Goal: Check status: Check status

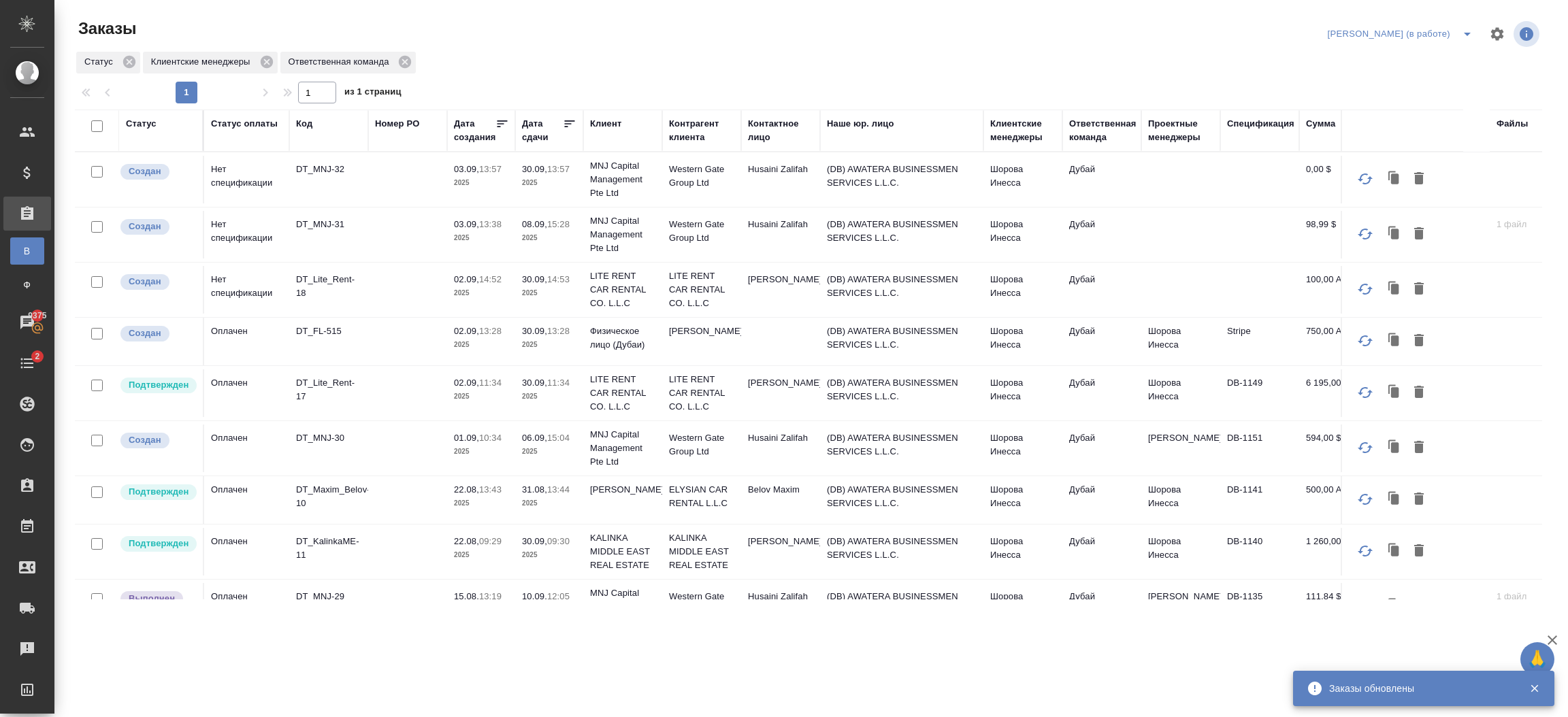
click at [839, 453] on td "(DB) AWATERA BUSINESSMEN SERVICES L.L.C." at bounding box center [901, 448] width 163 height 48
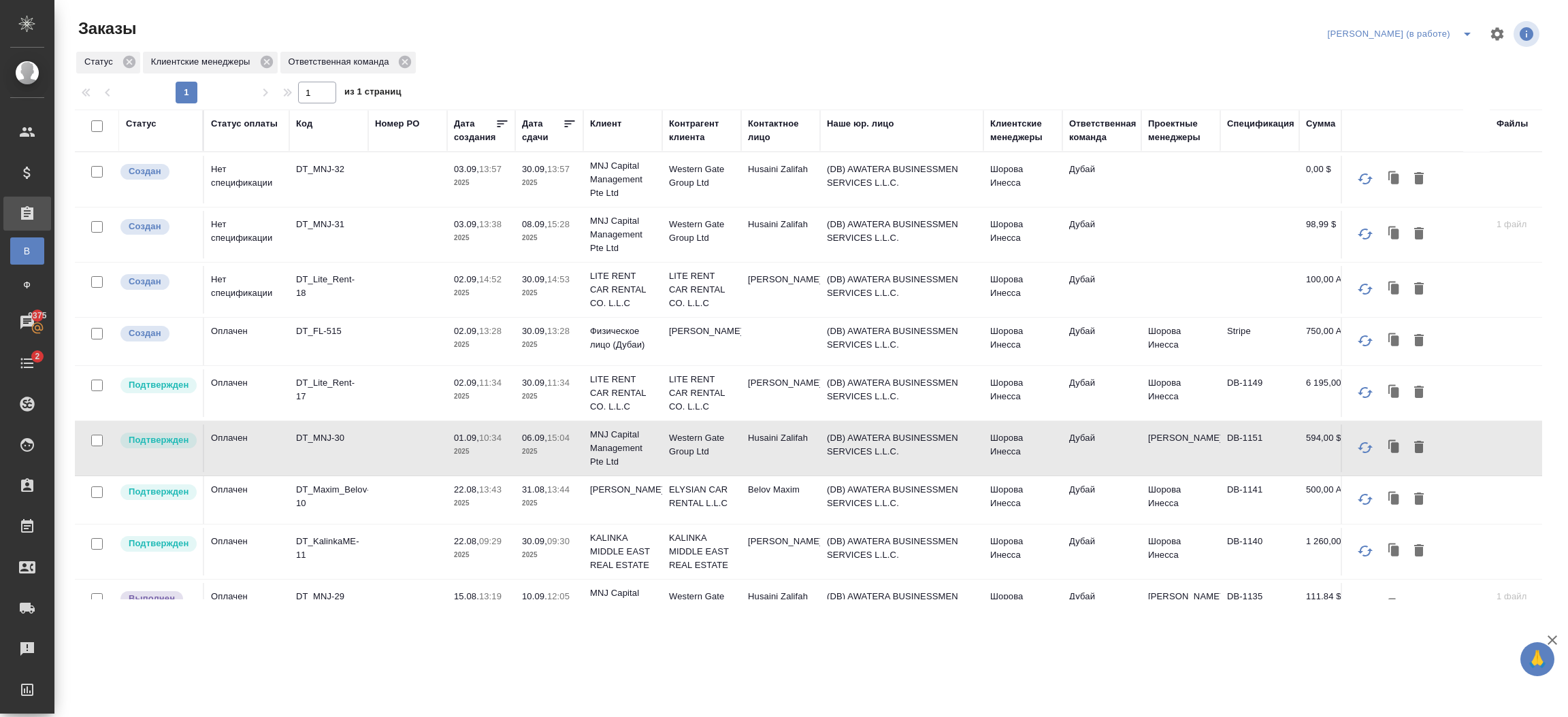
click at [658, 338] on td "Физическое лицо (Дубаи)" at bounding box center [622, 341] width 79 height 48
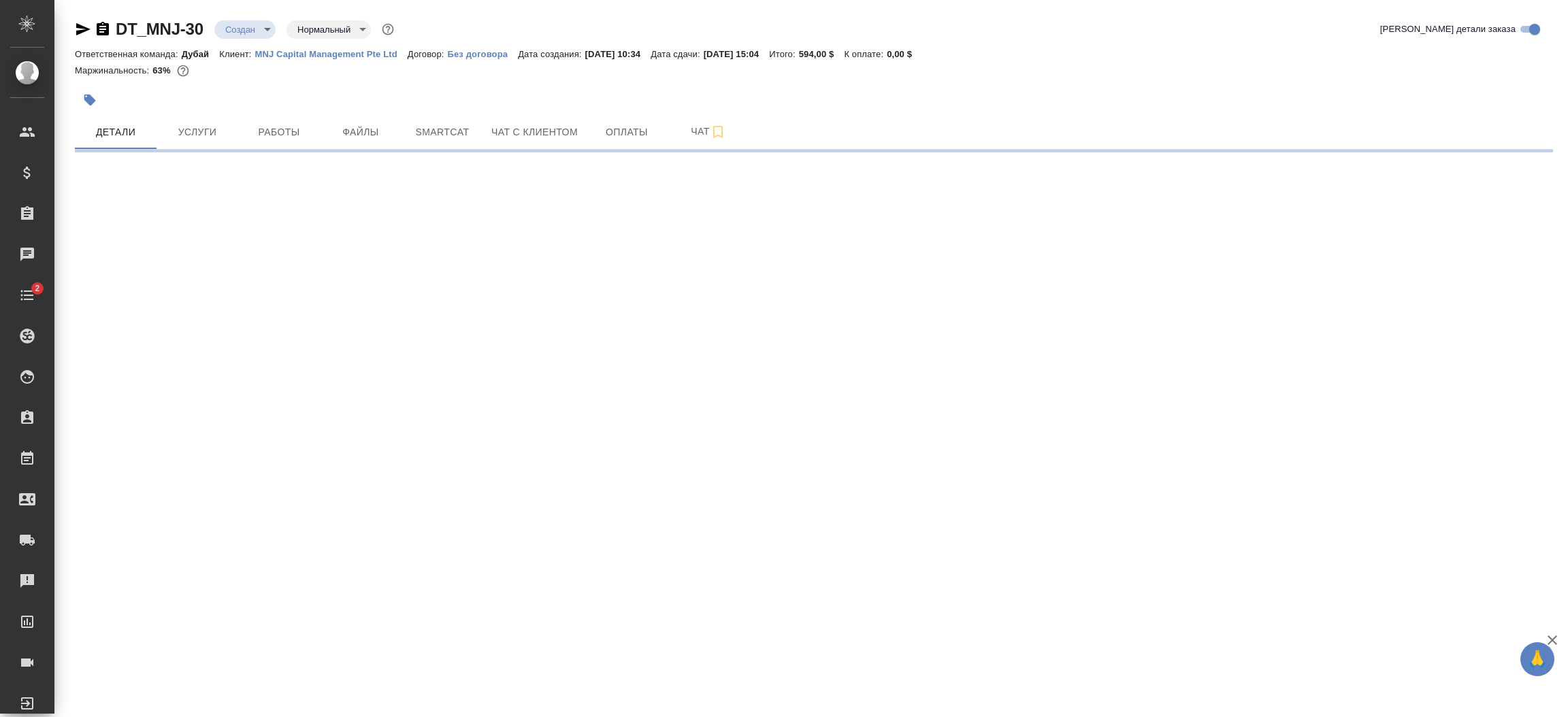
select select "RU"
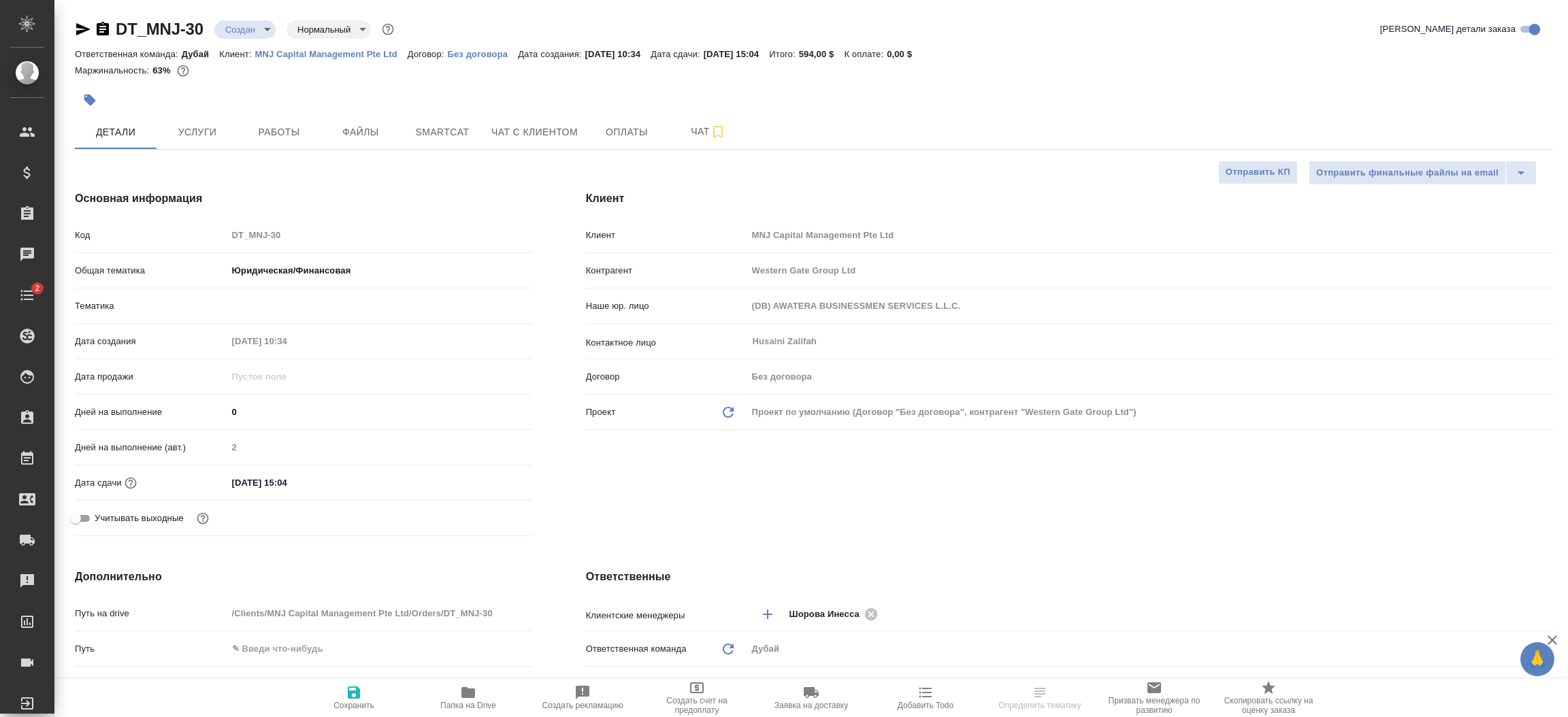
type textarea "x"
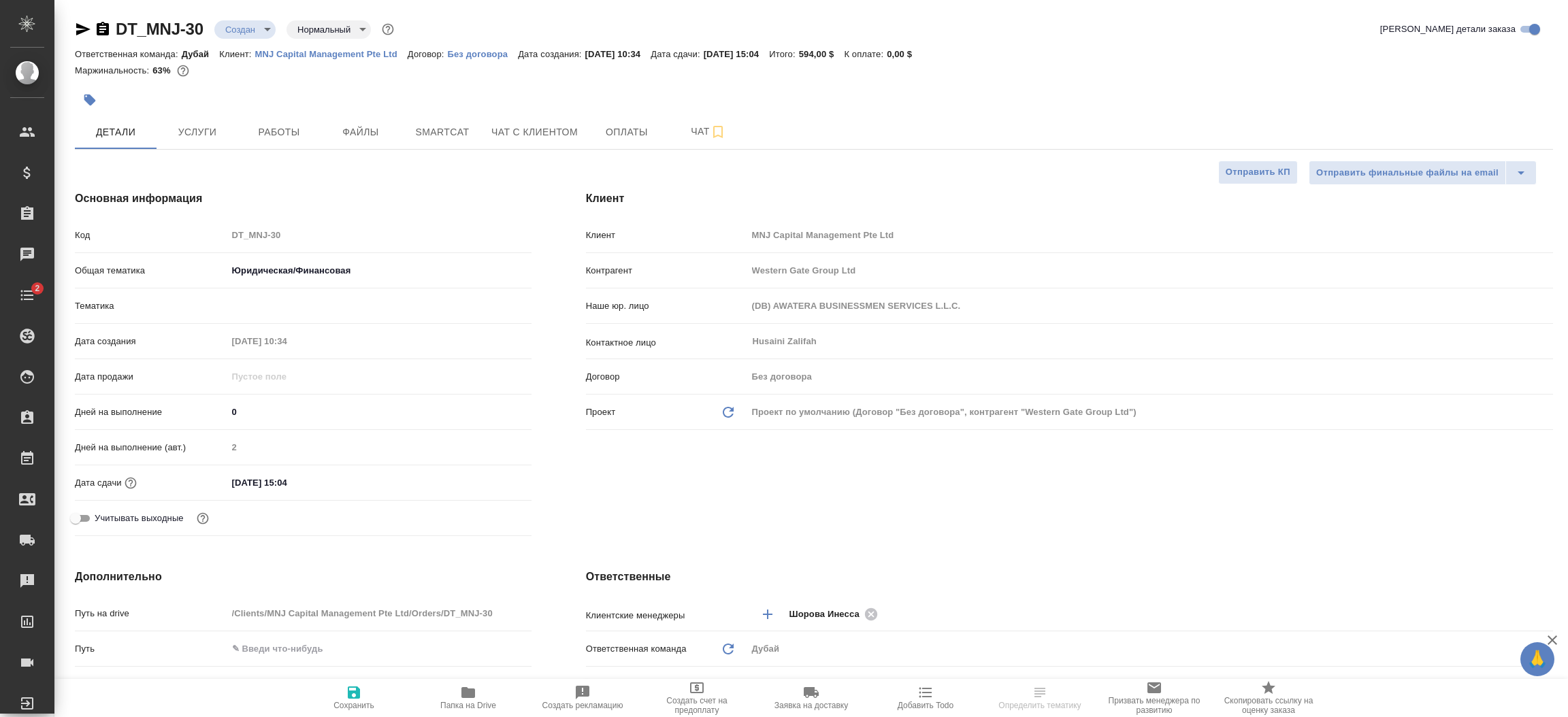
type textarea "x"
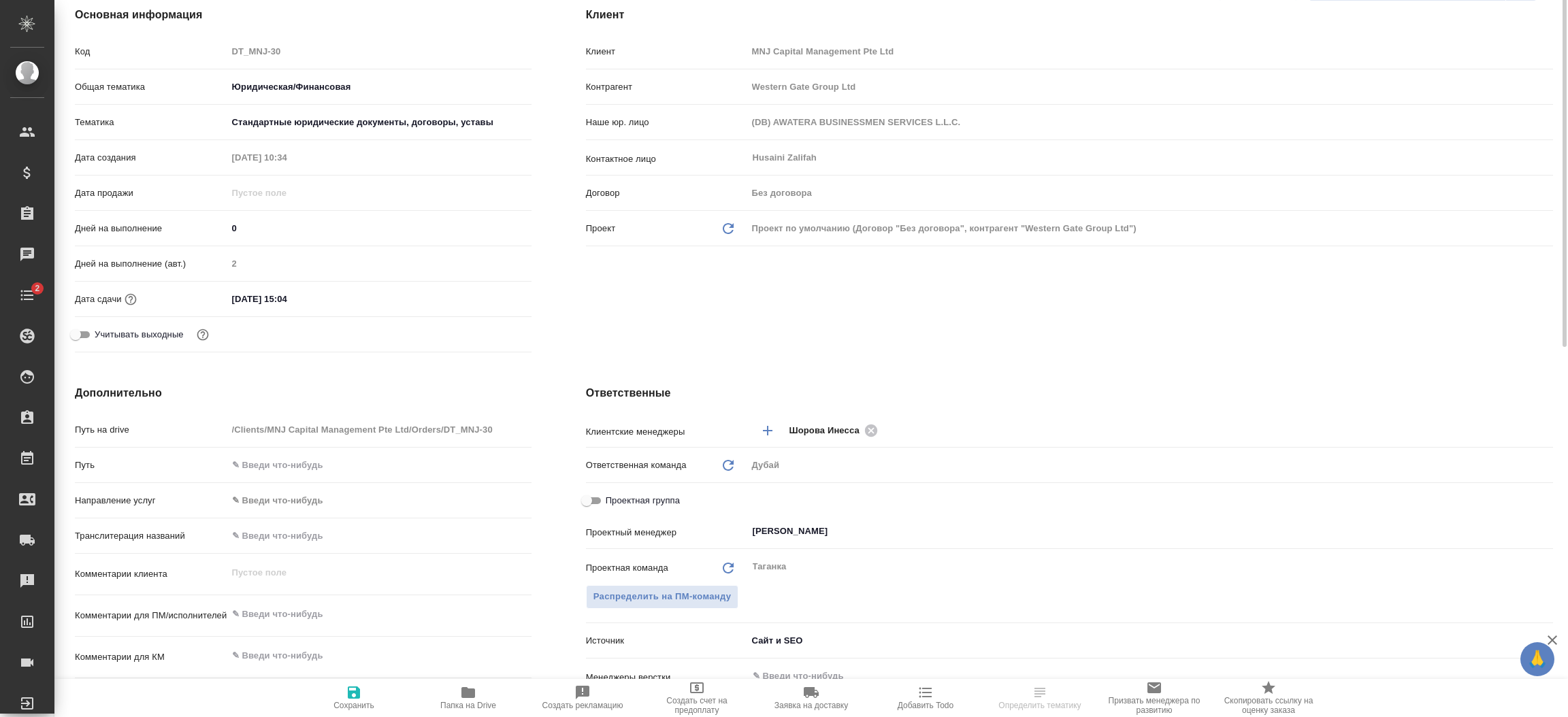
scroll to position [224, 0]
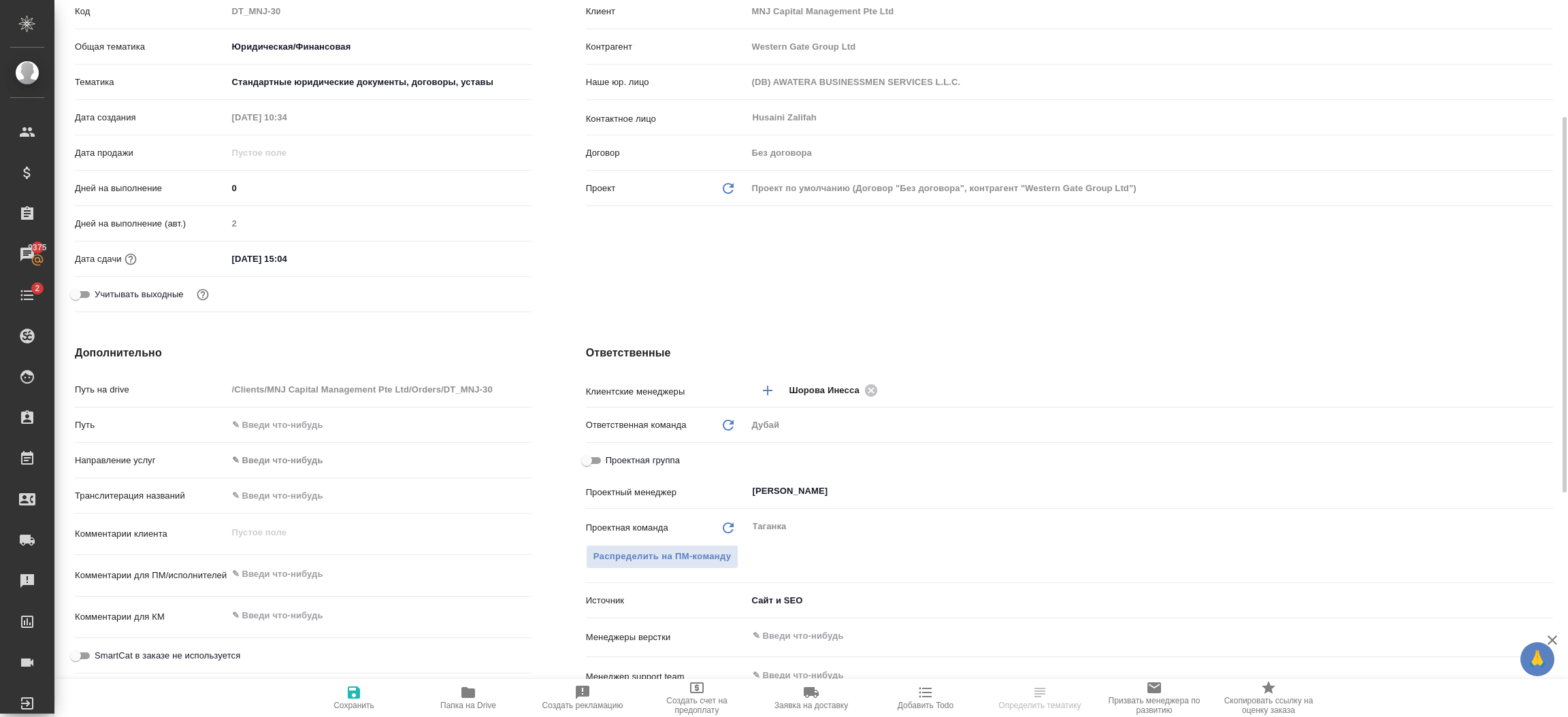
click at [1556, 75] on div "Клиент Клиент MNJ Capital Management Pte Ltd Контрагент Western Gate Group Ltd …" at bounding box center [1069, 142] width 1021 height 405
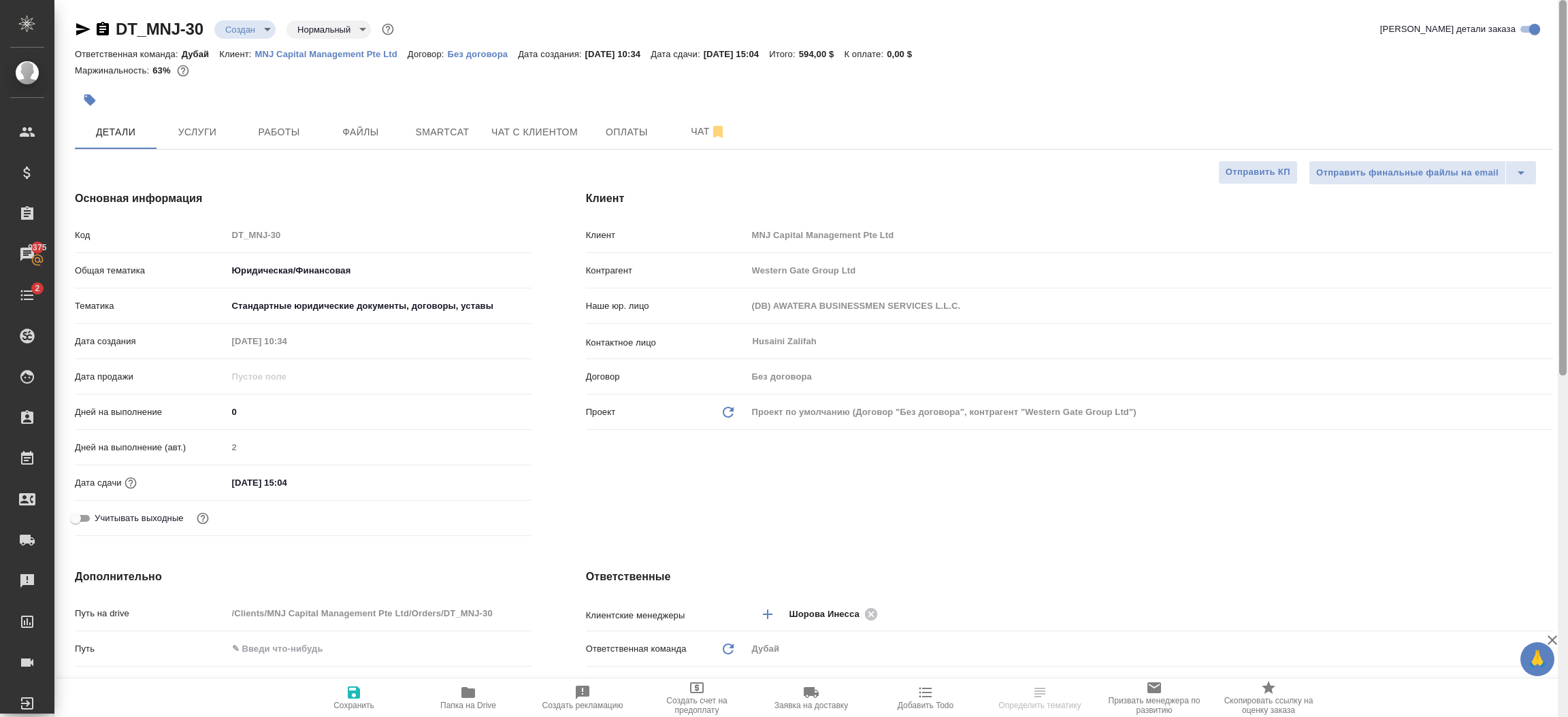
click at [1566, 64] on div at bounding box center [1562, 358] width 10 height 718
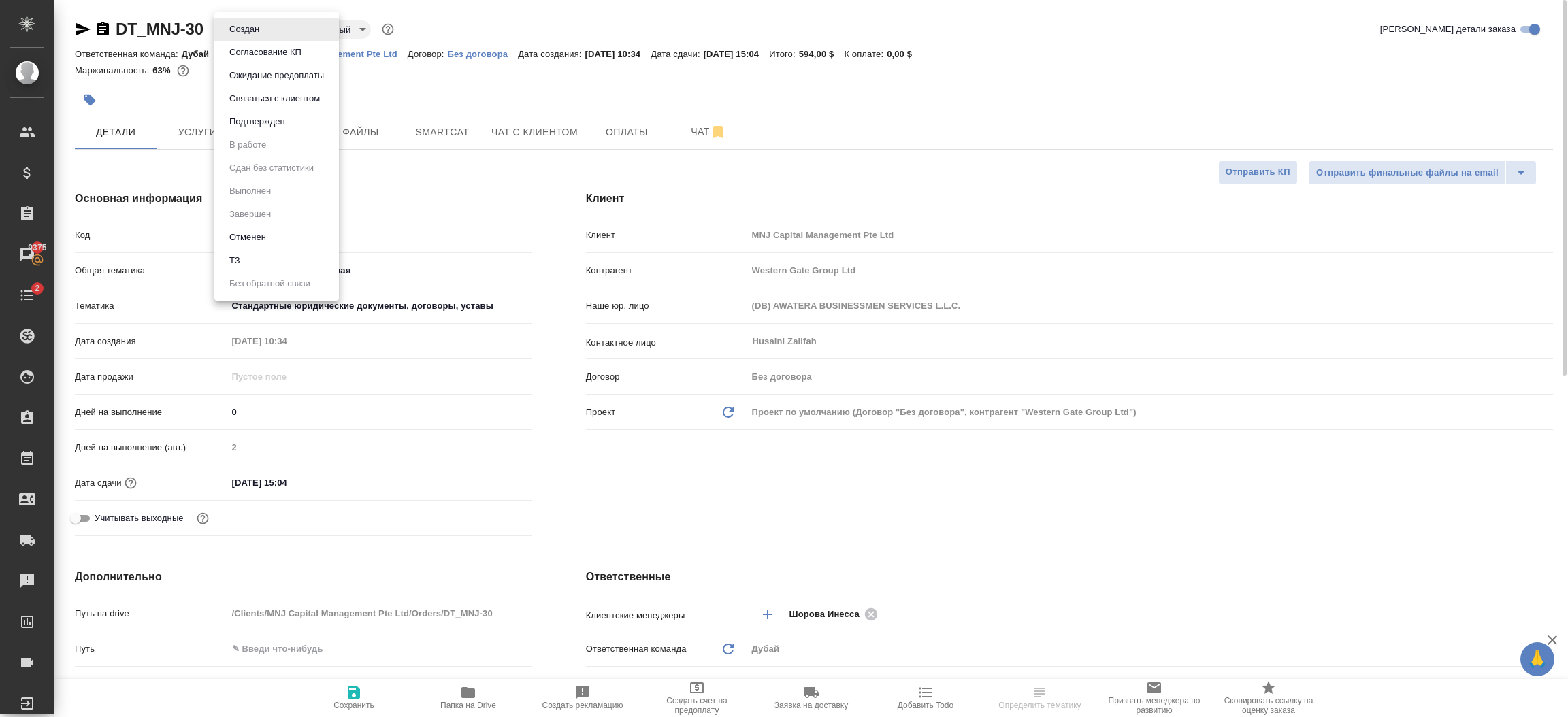
click at [266, 27] on body "🙏 .cls-1 fill:#fff; AWATERA Шорова Инесса i.shorova_kiev Клиенты Спецификации З…" at bounding box center [784, 358] width 1568 height 717
click at [271, 120] on button "Подтвержден" at bounding box center [257, 122] width 64 height 15
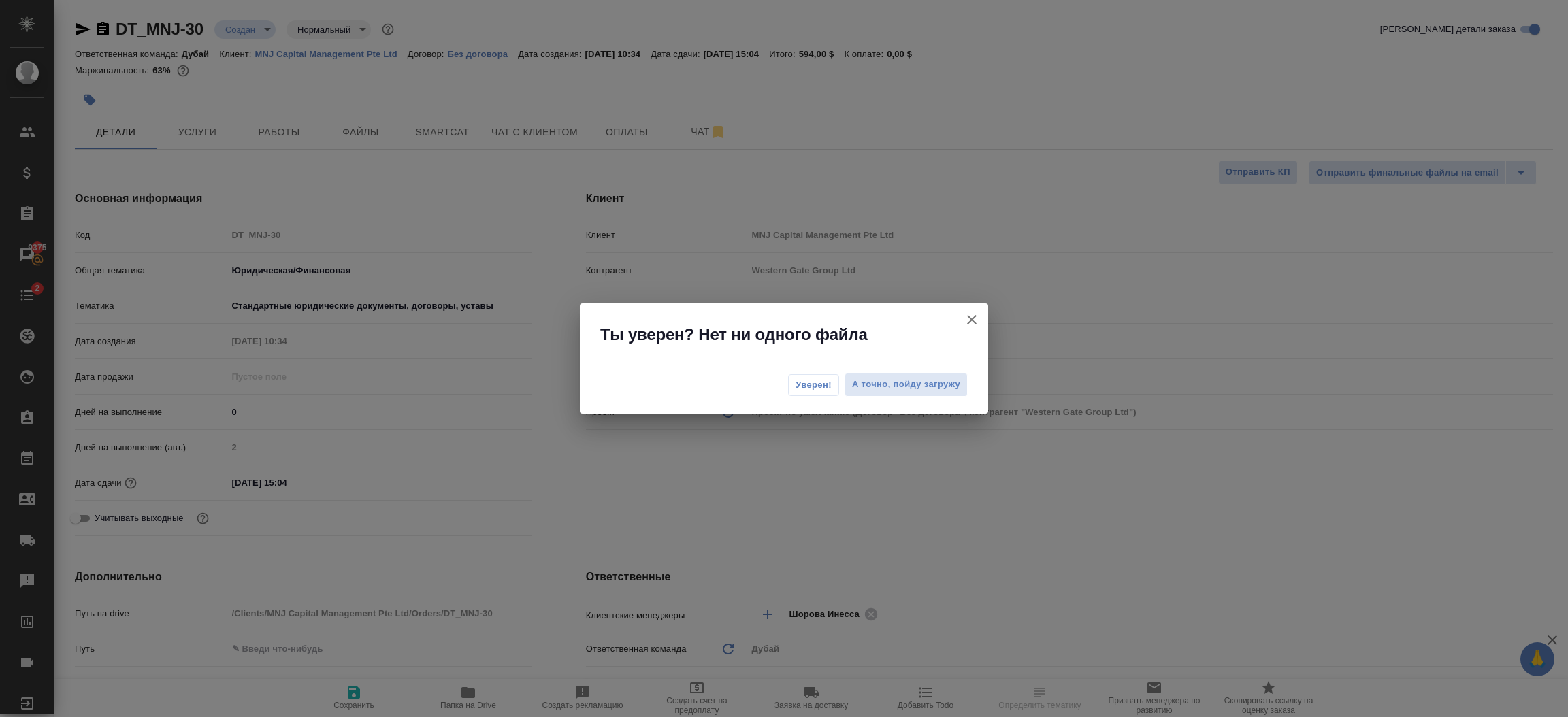
click at [807, 386] on span "Уверен!" at bounding box center [814, 385] width 36 height 14
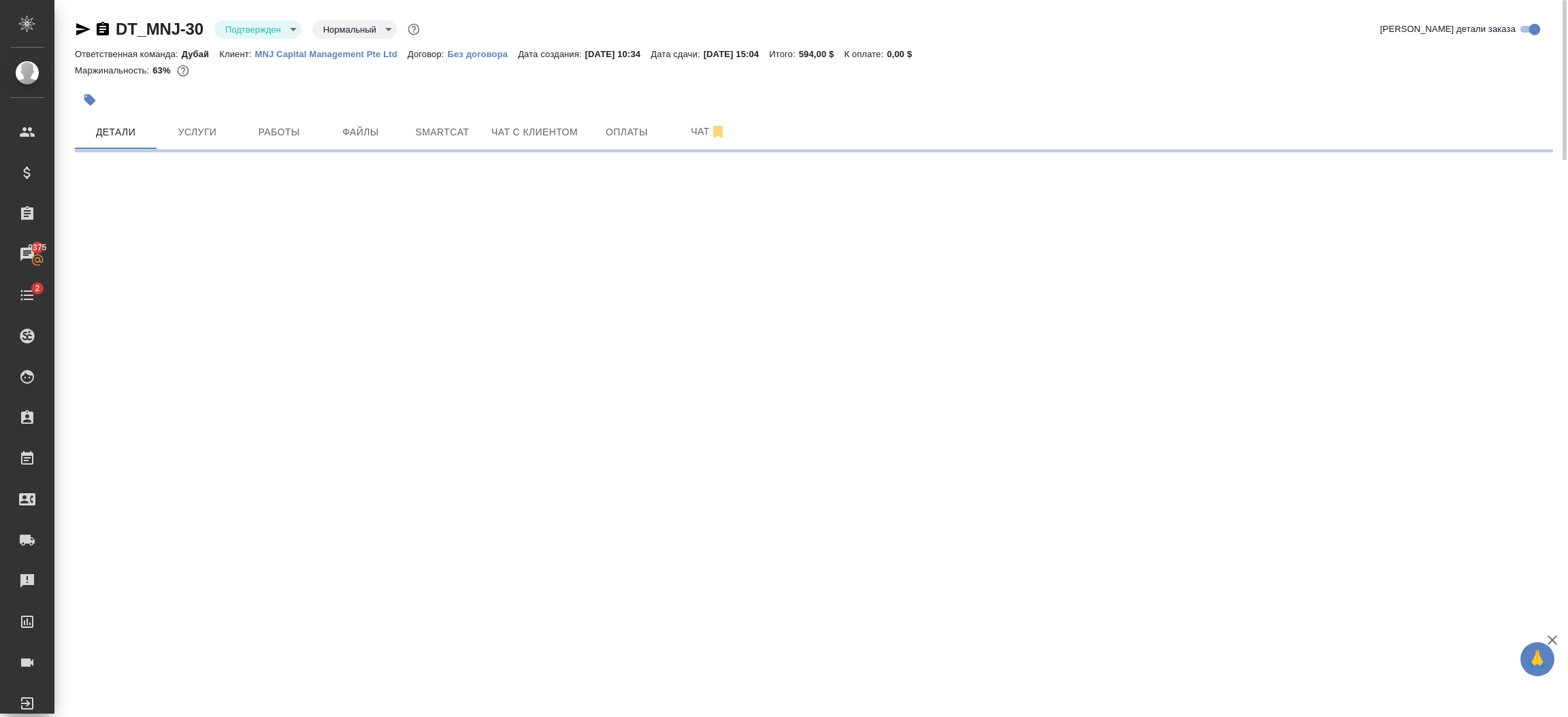
select select "RU"
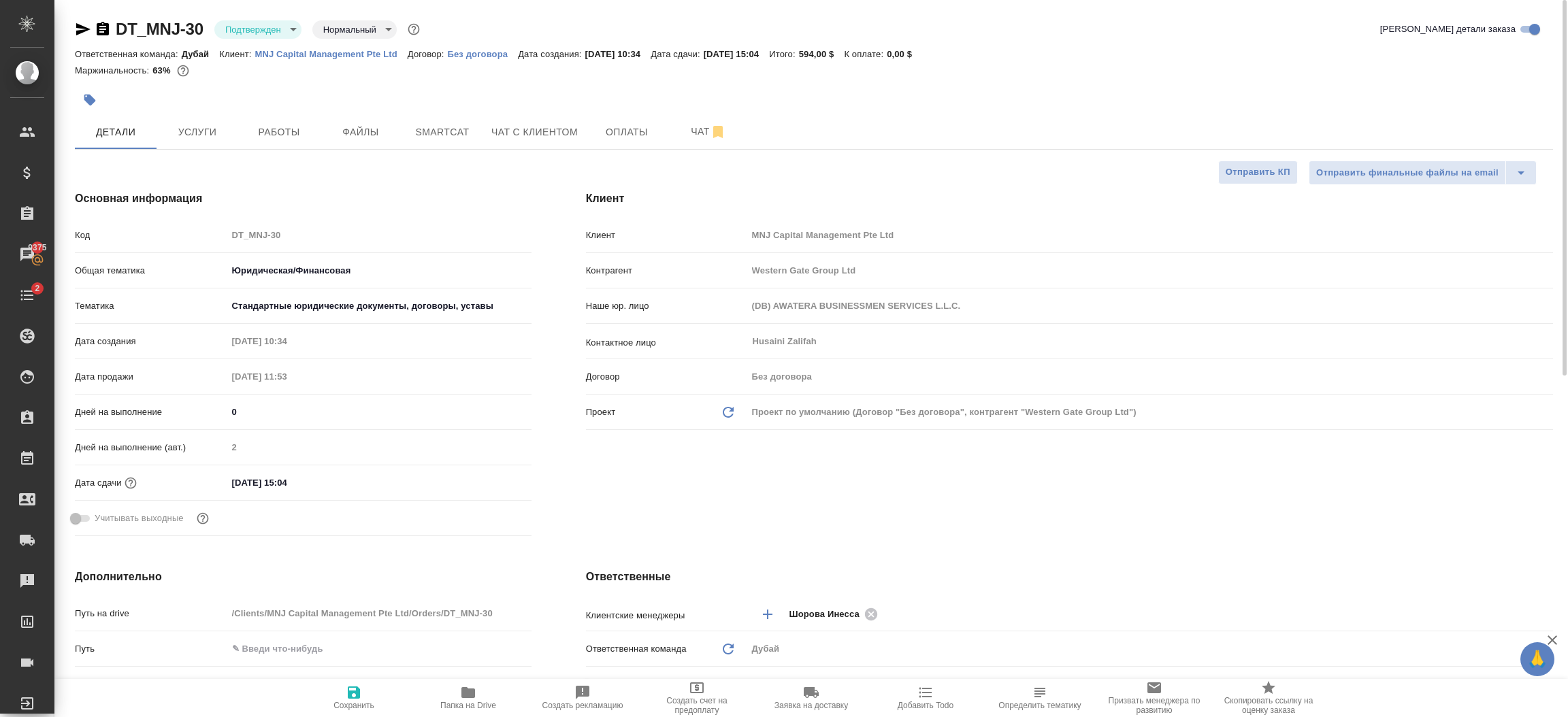
type textarea "x"
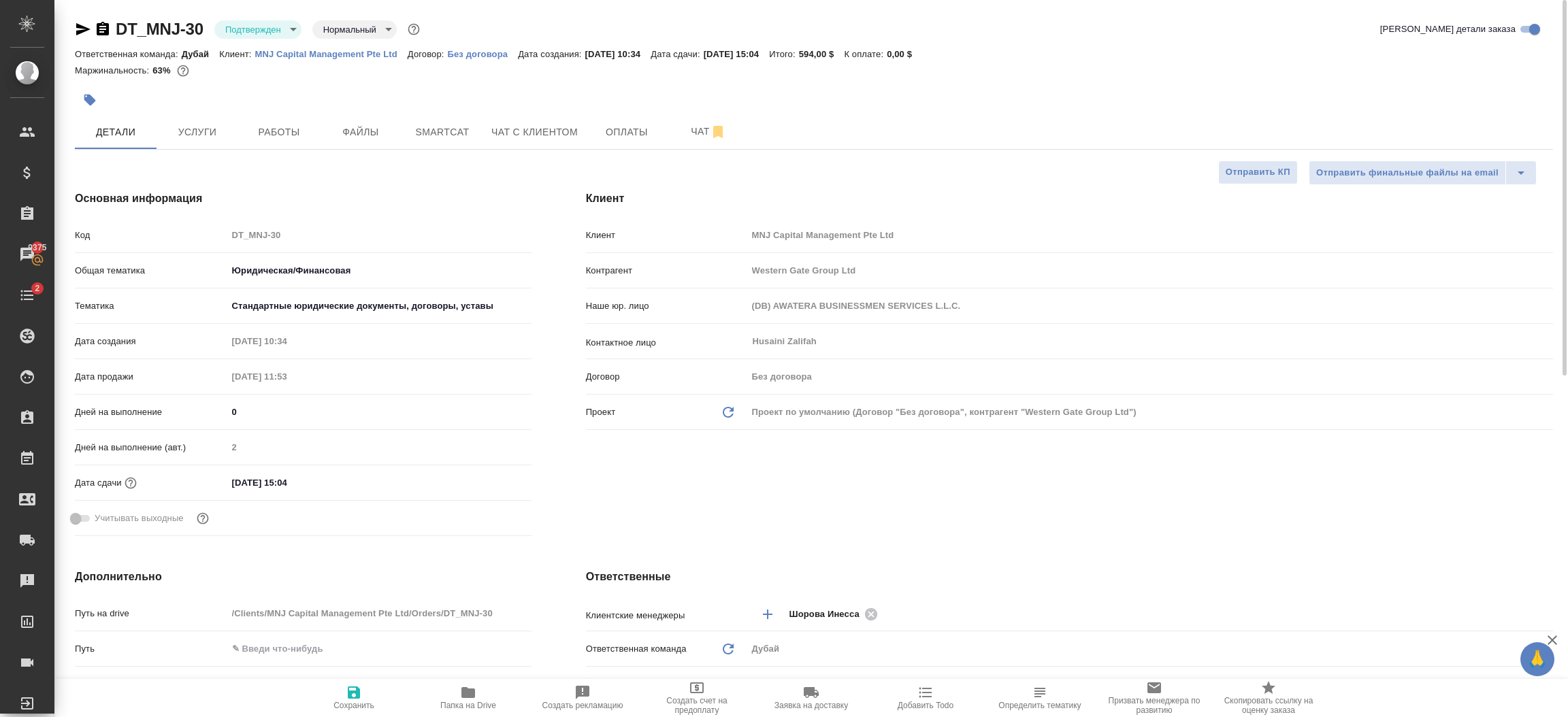
type textarea "x"
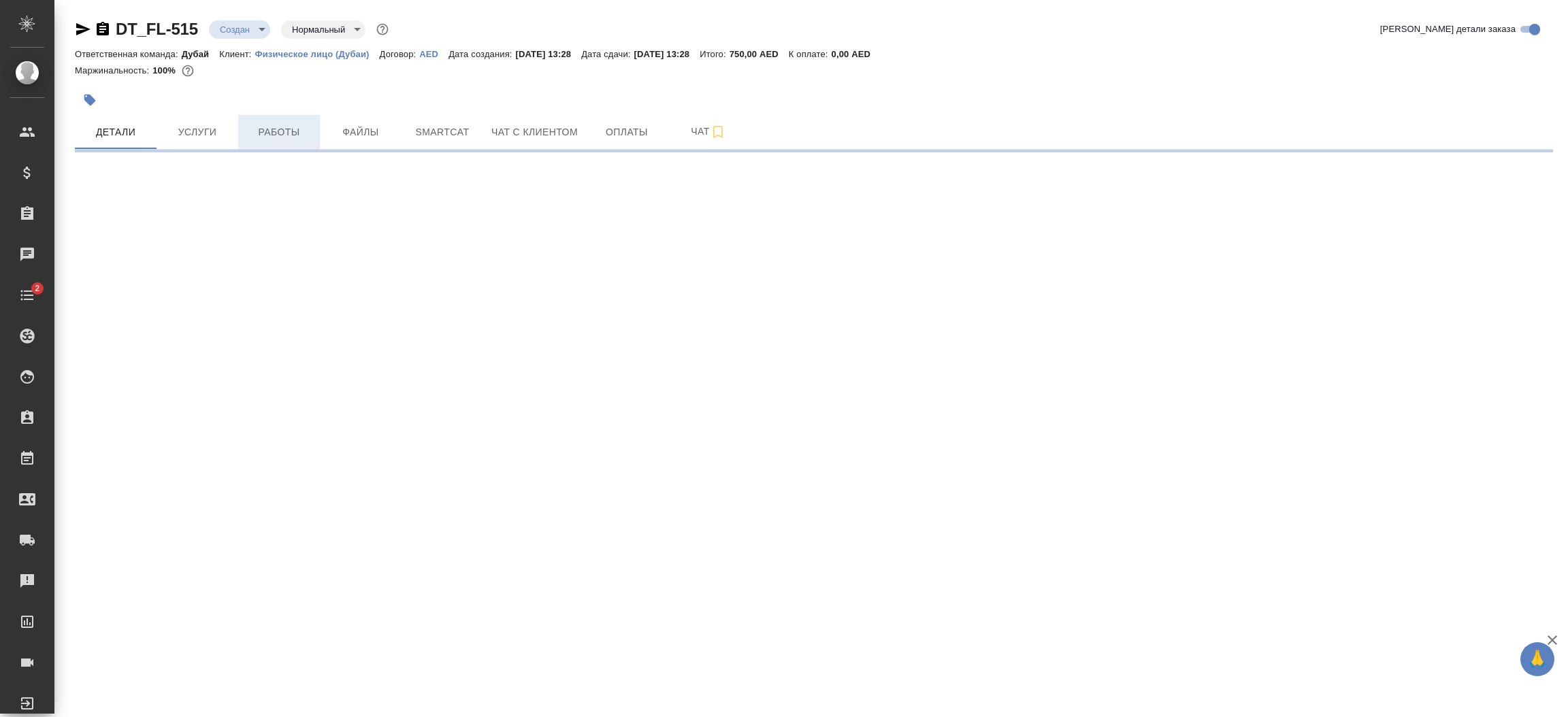
select select "RU"
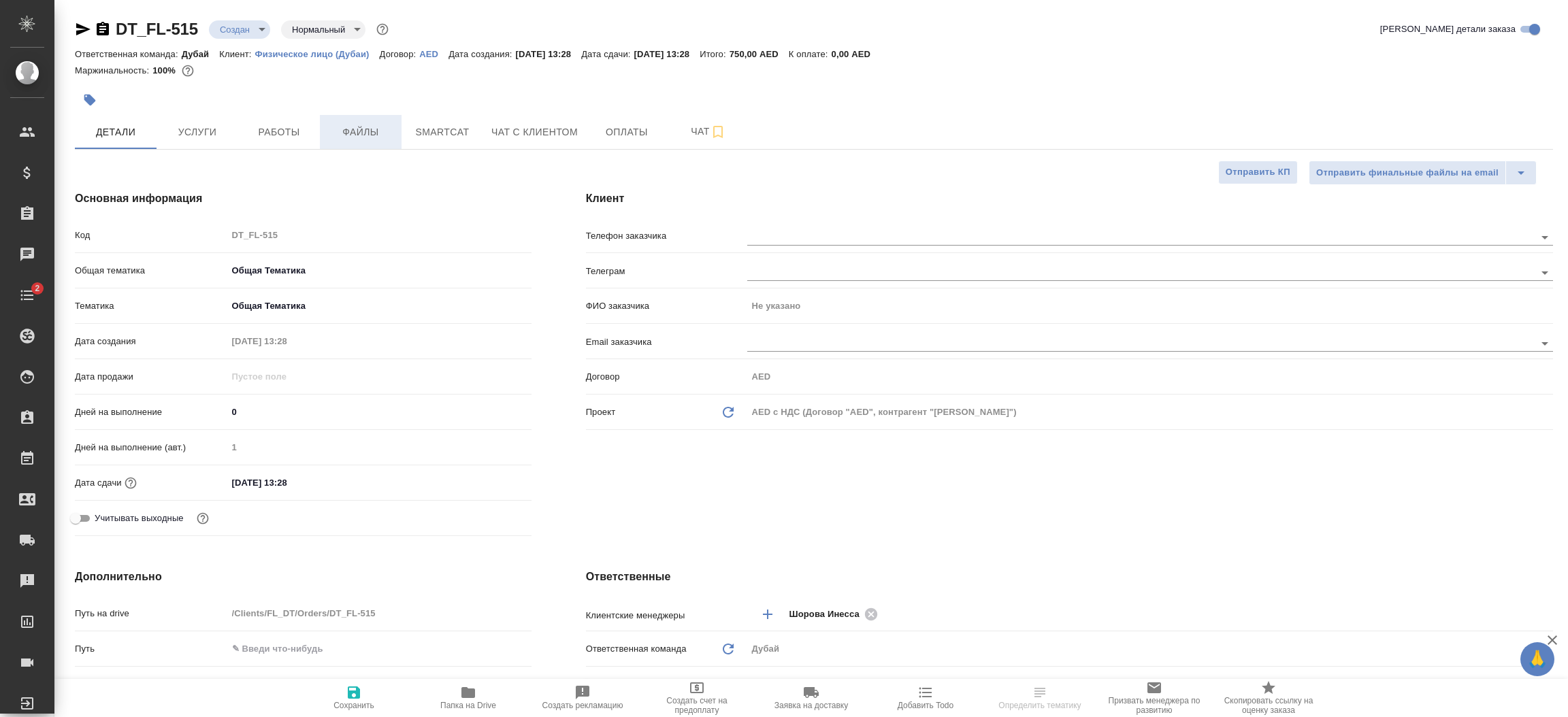
type textarea "x"
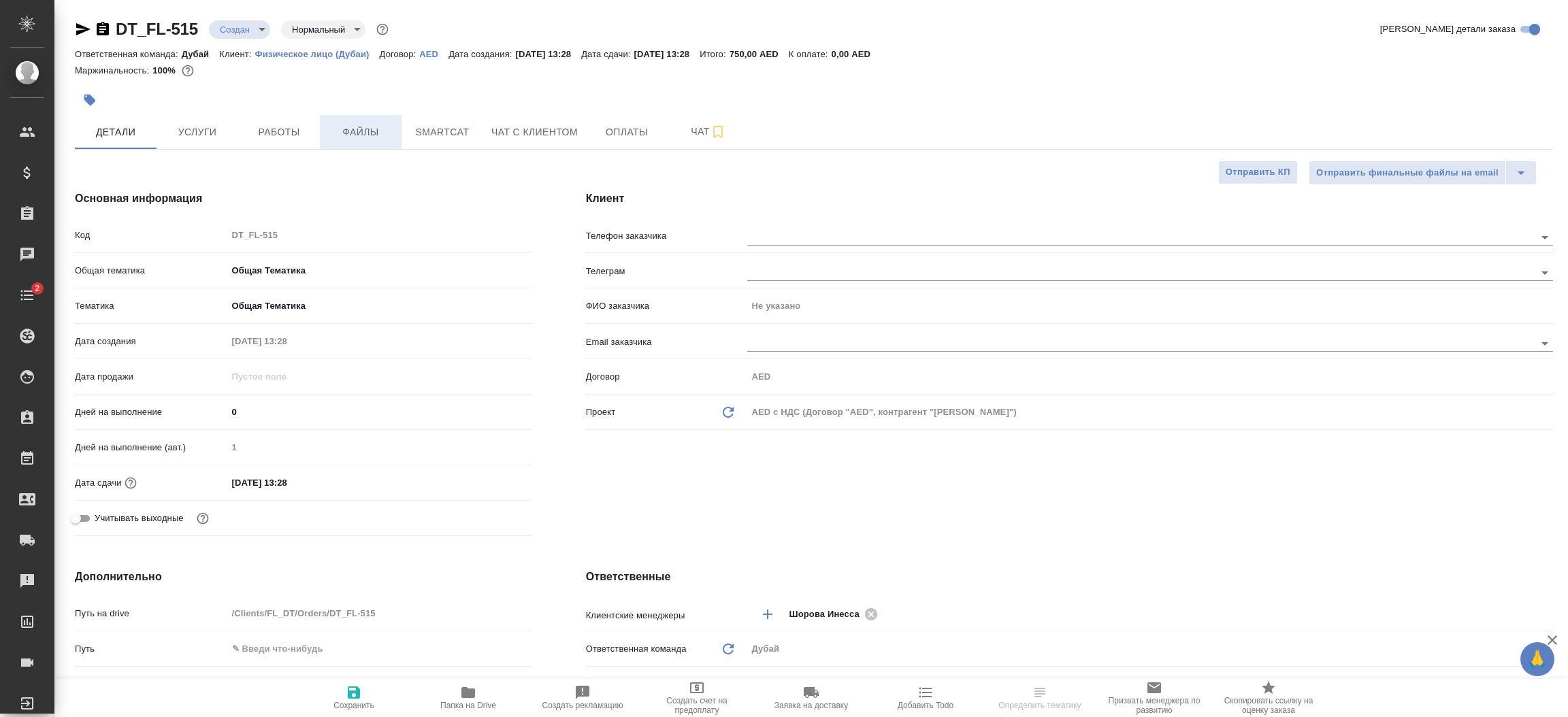
type textarea "x"
click at [675, 488] on div "Клиент Телефон заказчика Телеграм ФИО заказчика Не указано Email заказчика Дого…" at bounding box center [1069, 365] width 1021 height 405
click at [249, 27] on body "🙏 .cls-1 fill:#fff; AWATERA Шорова Инесса i.shorova_kiev Клиенты Спецификации З…" at bounding box center [784, 358] width 1568 height 717
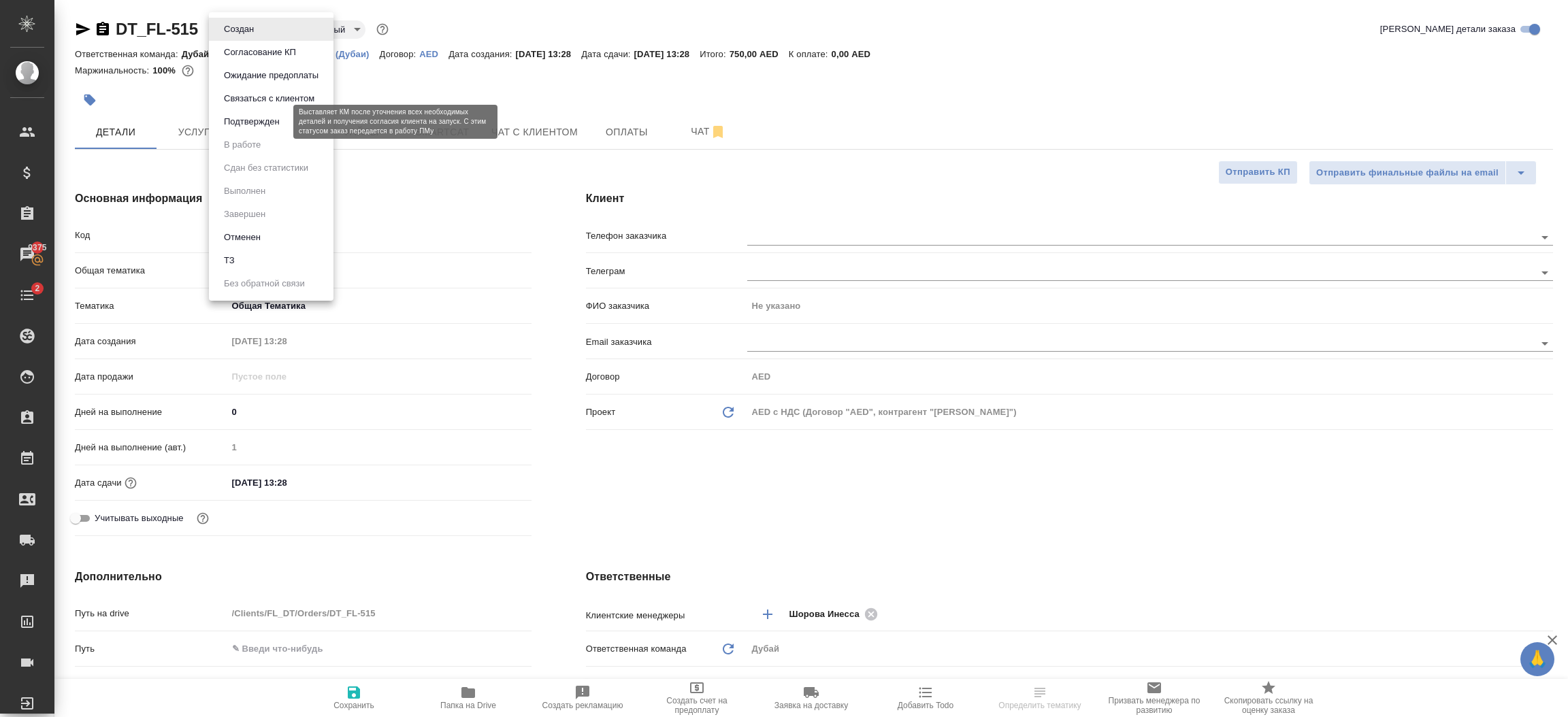
click at [251, 114] on button "Подтвержден" at bounding box center [252, 122] width 64 height 15
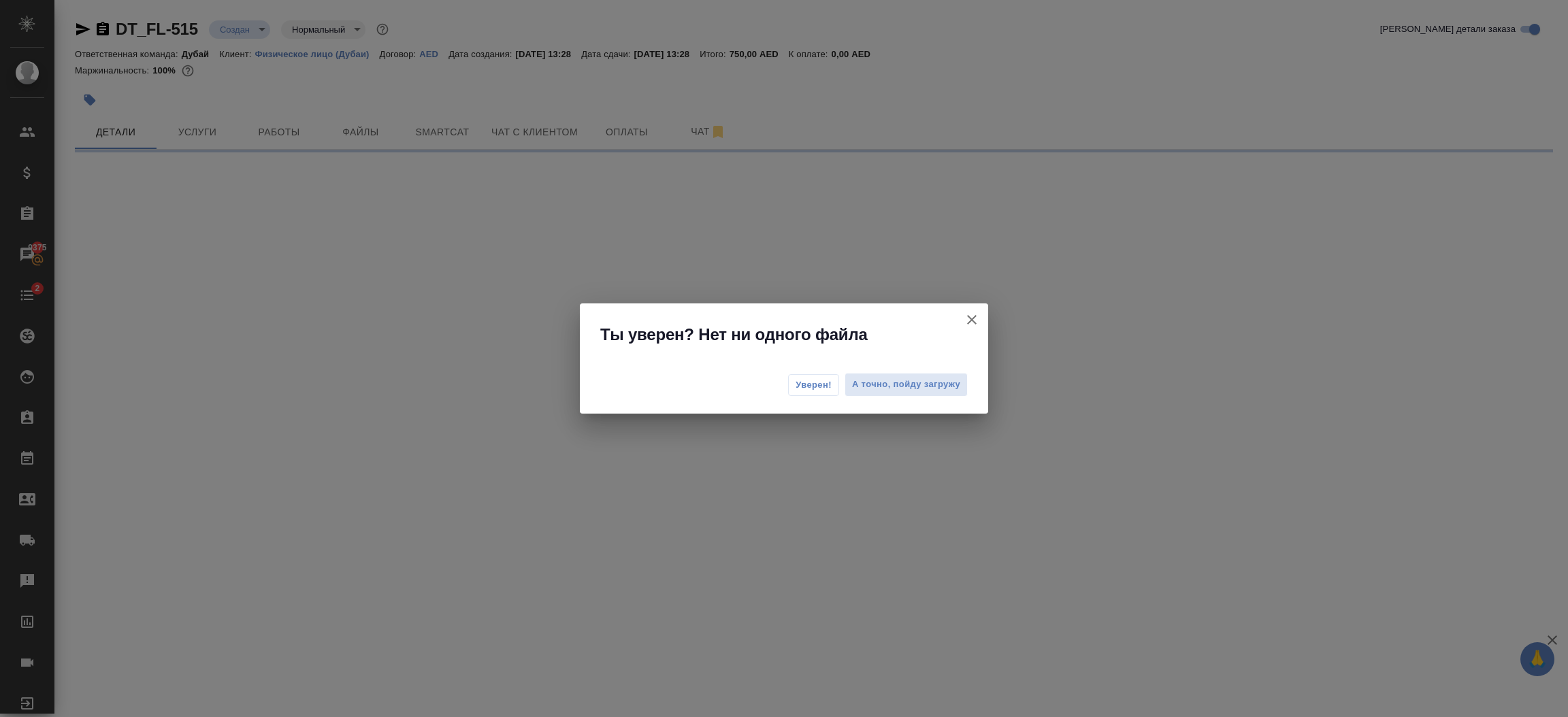
select select "RU"
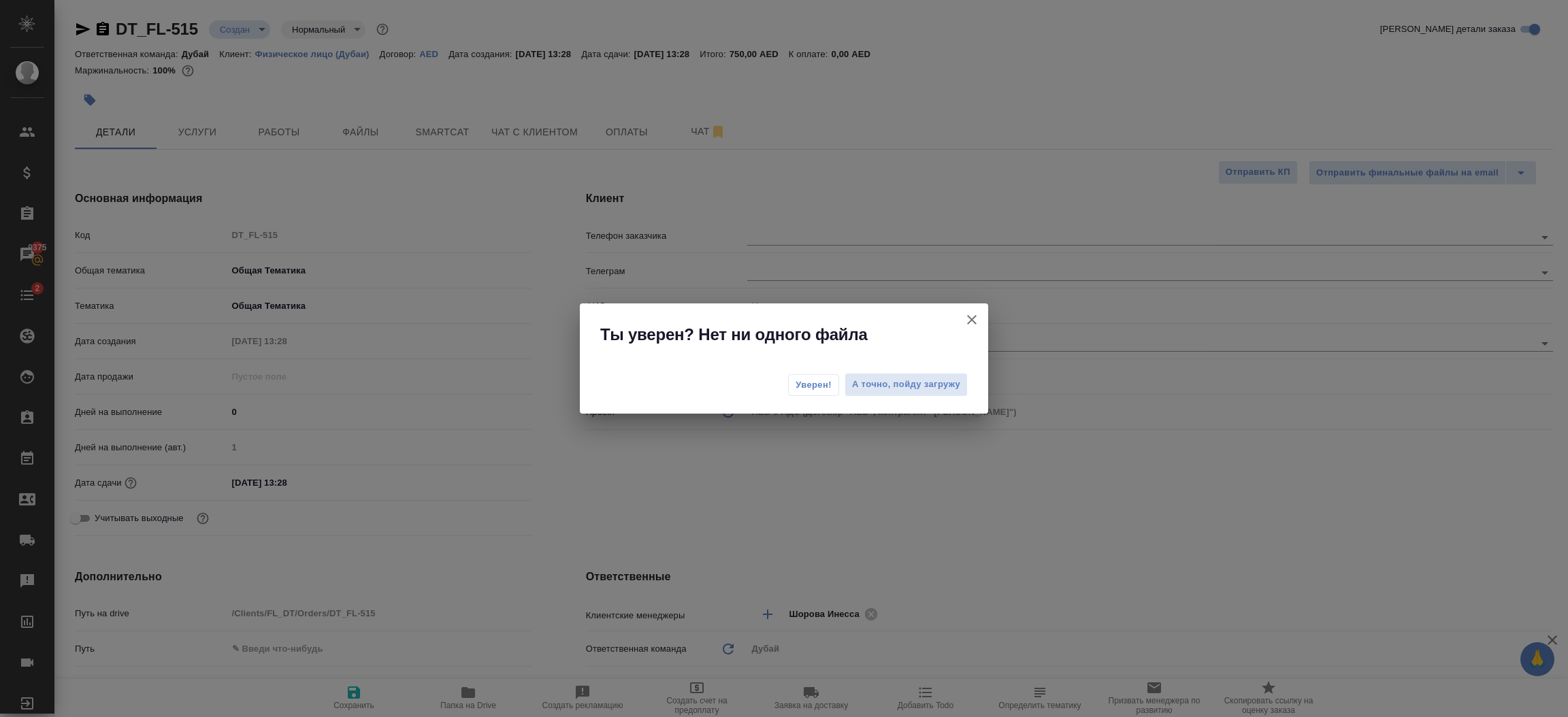
type textarea "x"
click at [814, 388] on span "Уверен!" at bounding box center [814, 385] width 36 height 14
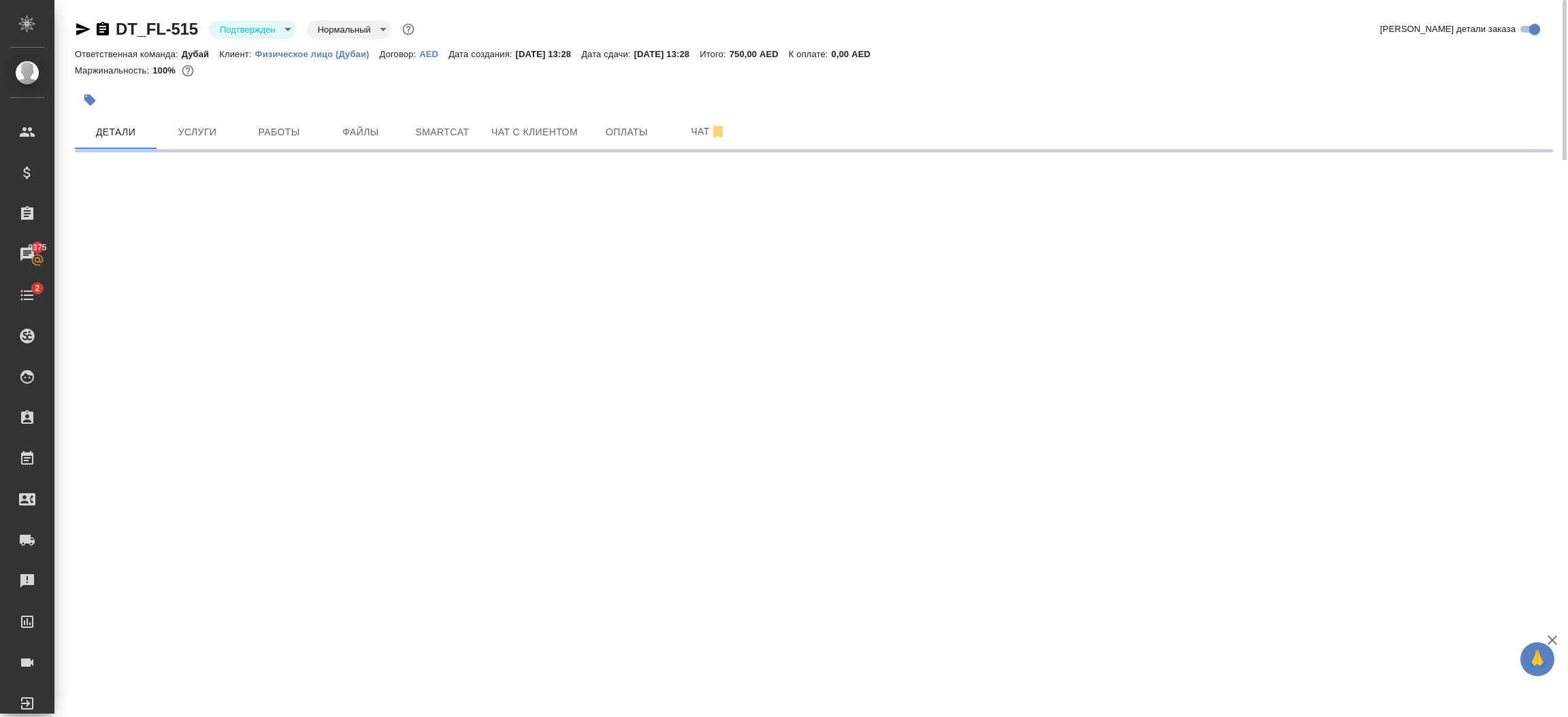
select select "RU"
